Goal: Task Accomplishment & Management: Manage account settings

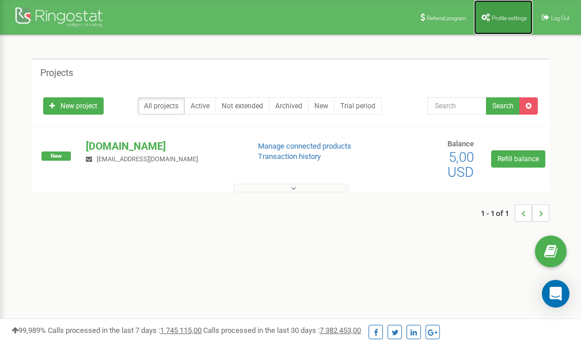
click at [500, 15] on span "Profile settings" at bounding box center [509, 18] width 35 height 6
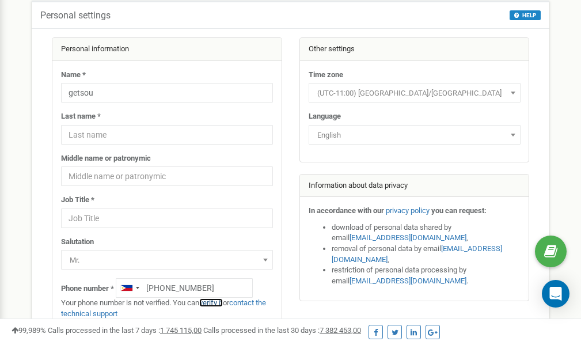
click at [217, 303] on link "verify it" at bounding box center [211, 302] width 24 height 9
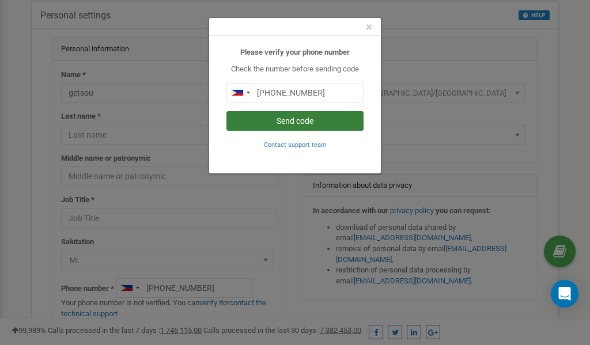
click at [288, 121] on button "Send code" at bounding box center [294, 121] width 137 height 20
